Goal: Task Accomplishment & Management: Complete application form

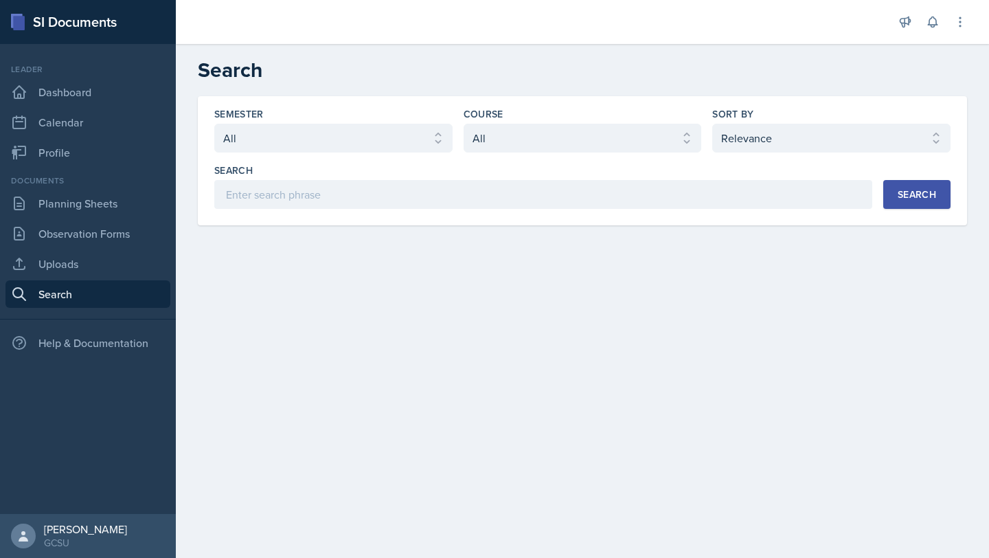
select select "all"
select select "1"
click at [72, 212] on link "Planning Sheets" at bounding box center [87, 203] width 165 height 27
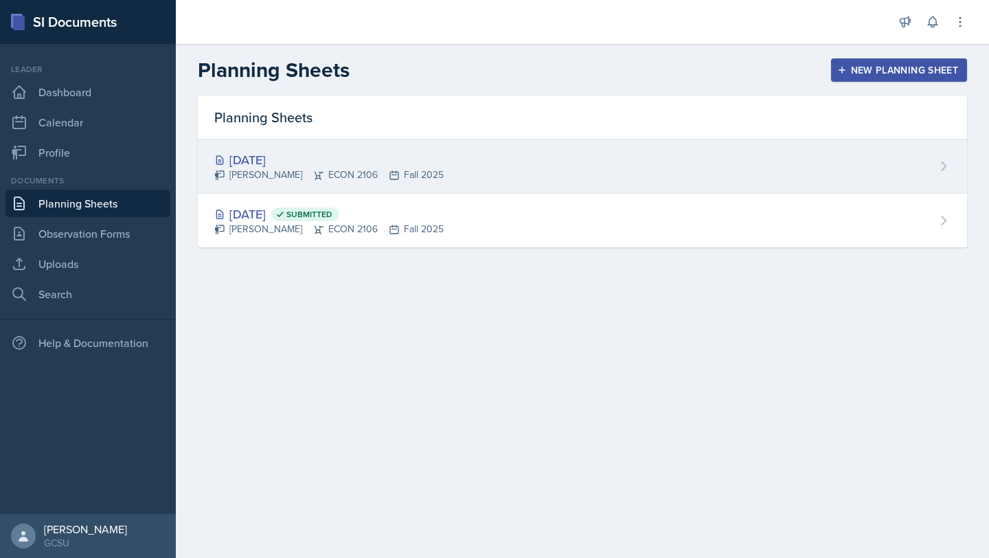
click at [328, 168] on div "[PERSON_NAME] ECON 2106 Fall 2025" at bounding box center [328, 175] width 229 height 14
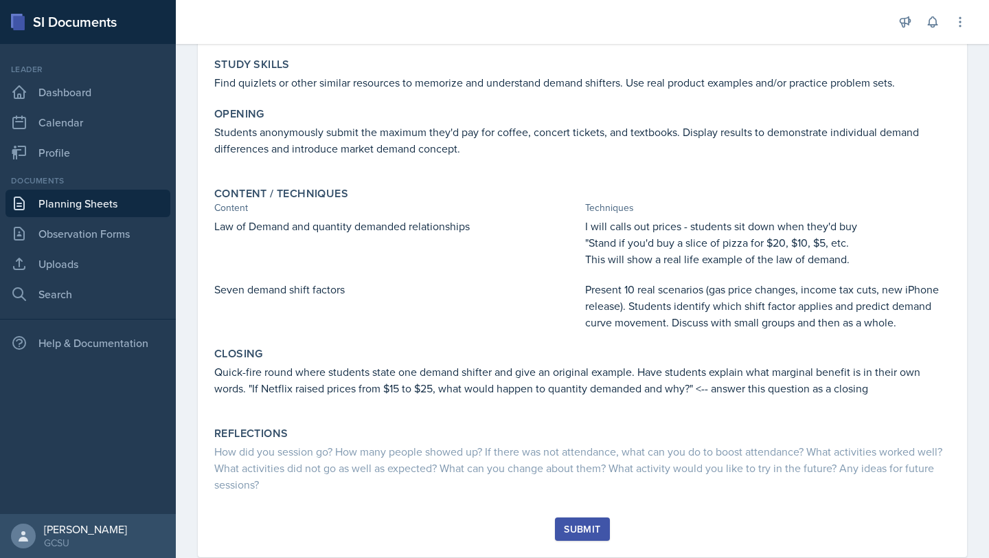
scroll to position [203, 0]
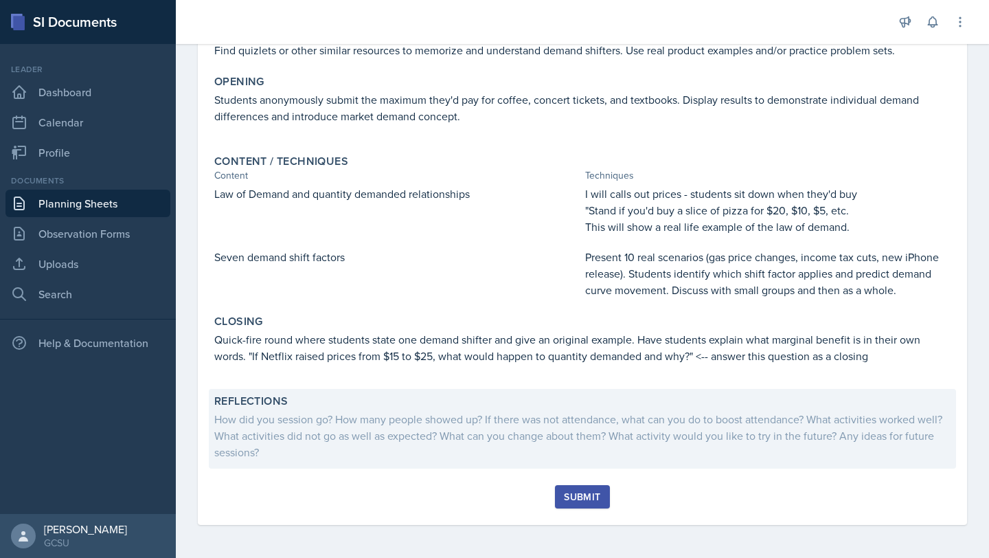
click at [270, 432] on div "How did you session go? How many people showed up? If there was not attendance,…" at bounding box center [582, 435] width 737 height 49
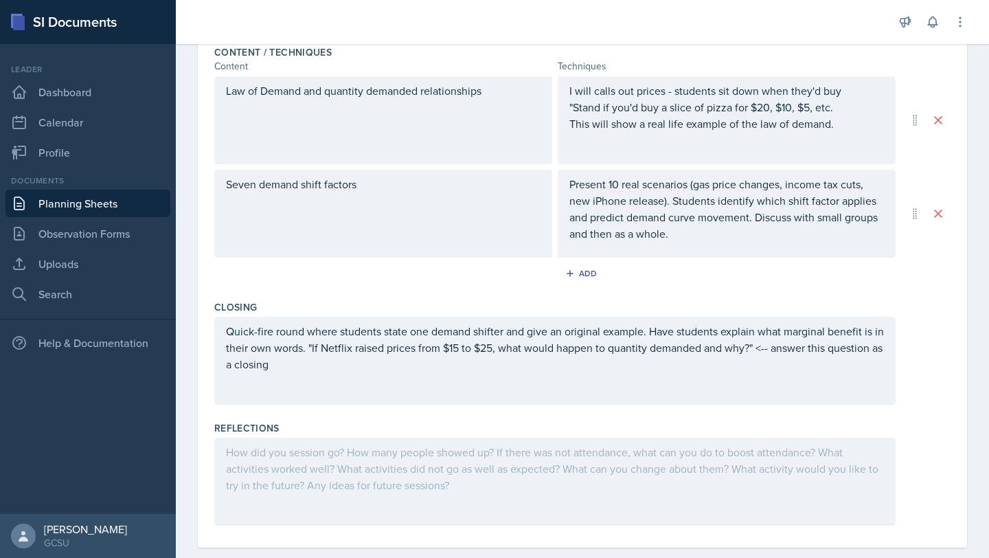
scroll to position [468, 0]
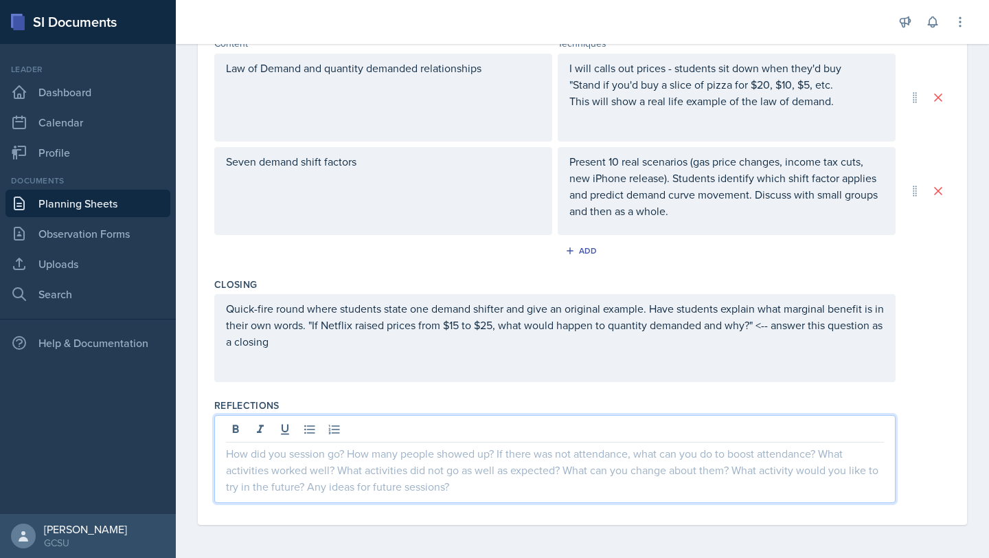
click at [394, 432] on div at bounding box center [555, 459] width 682 height 88
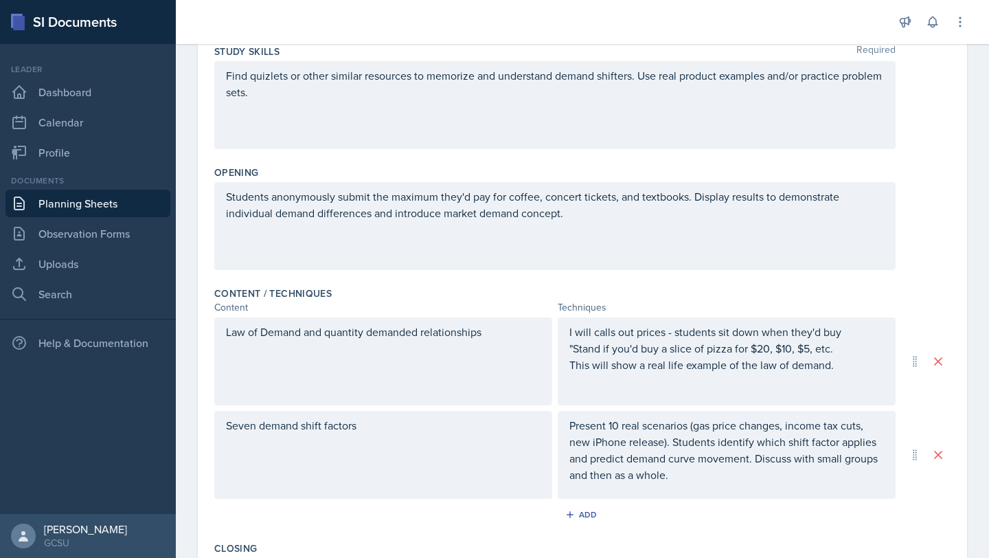
scroll to position [0, 0]
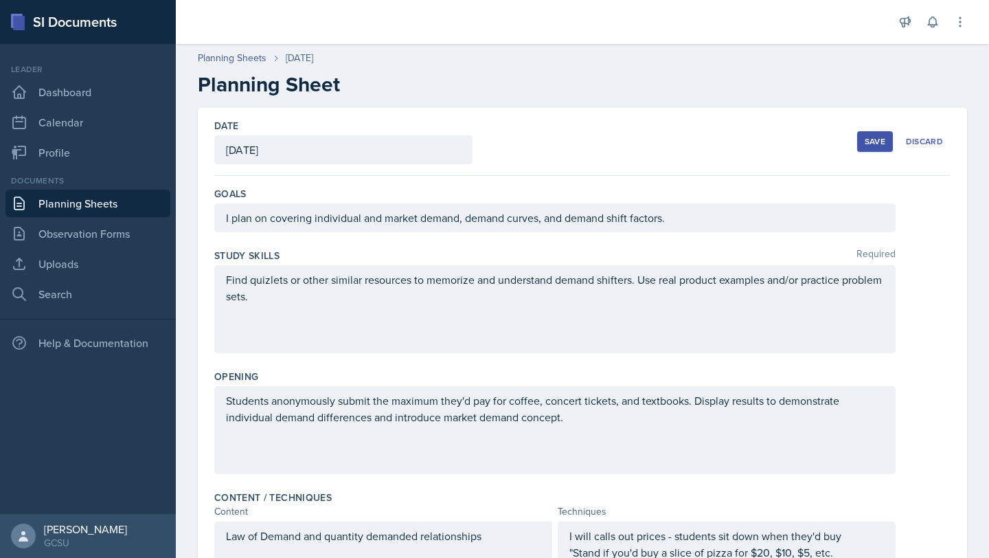
click at [874, 144] on div "Save" at bounding box center [875, 141] width 21 height 11
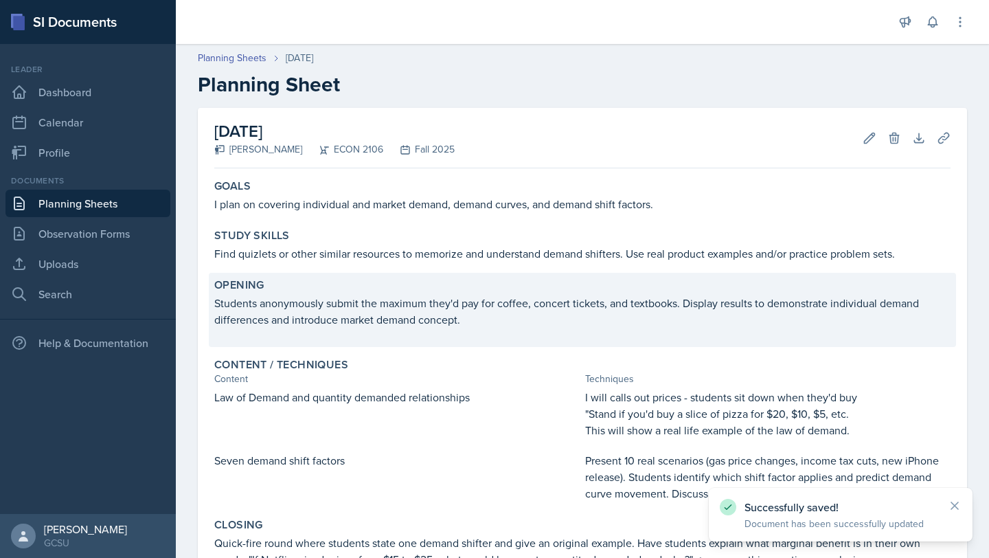
scroll to position [168, 0]
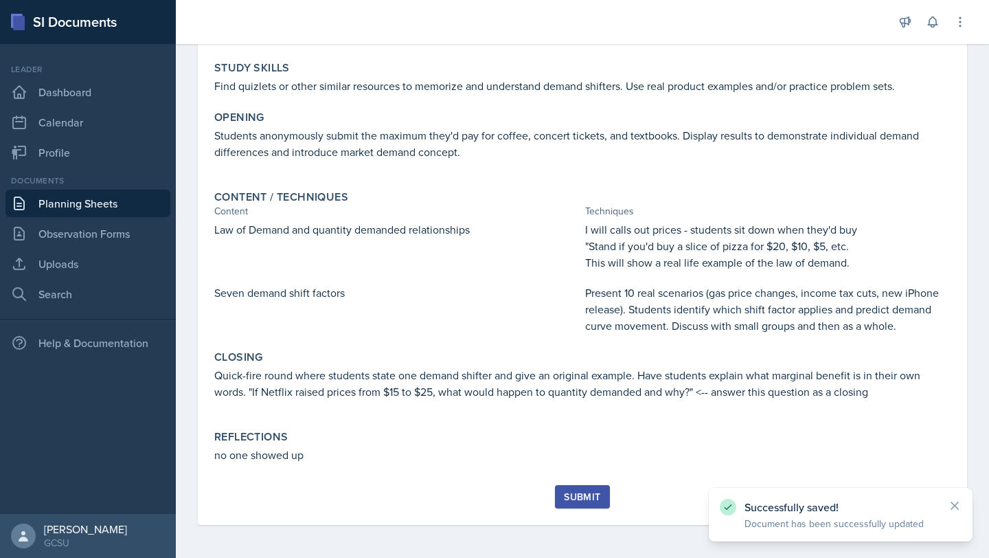
click at [585, 495] on div "Submit" at bounding box center [582, 496] width 36 height 11
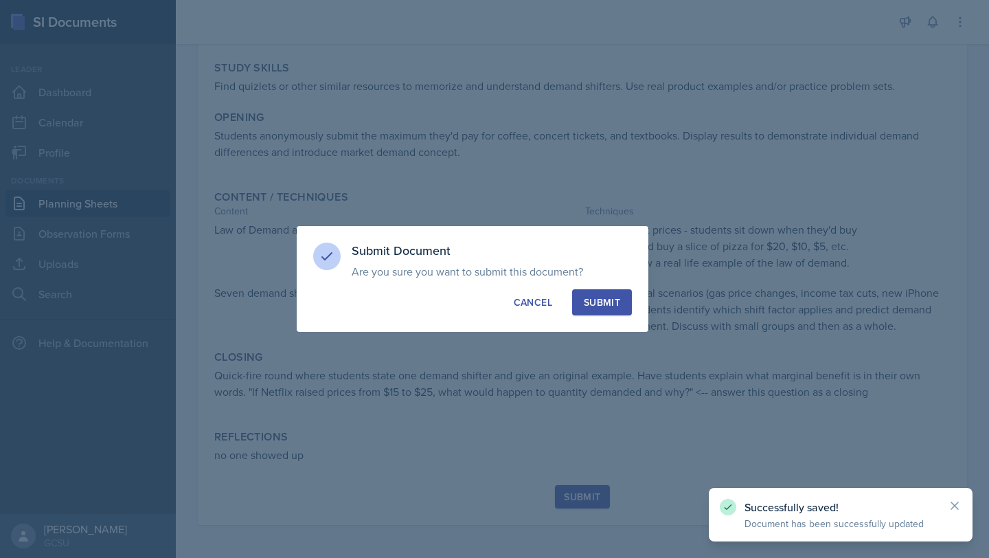
click at [593, 304] on div "Submit" at bounding box center [602, 302] width 36 height 14
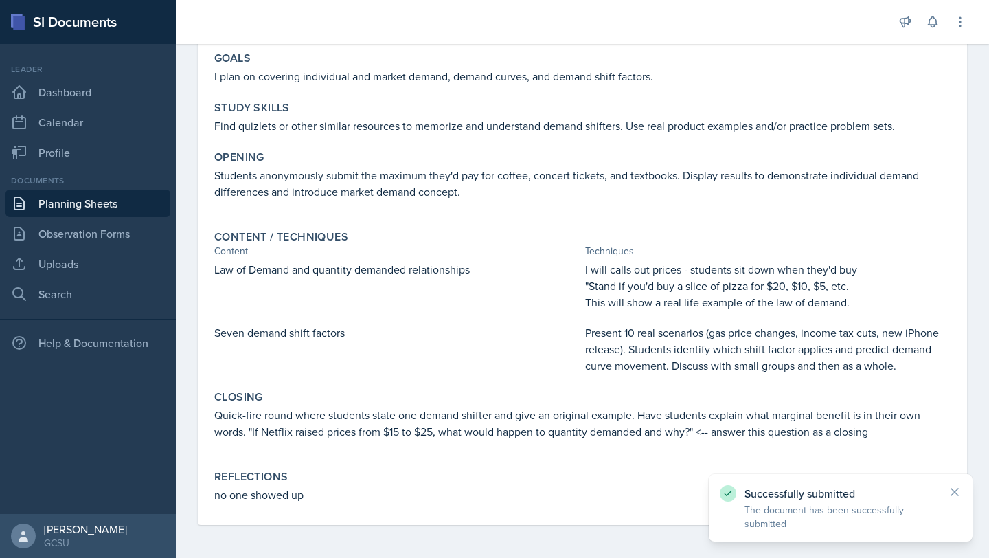
scroll to position [128, 0]
